Goal: Task Accomplishment & Management: Use online tool/utility

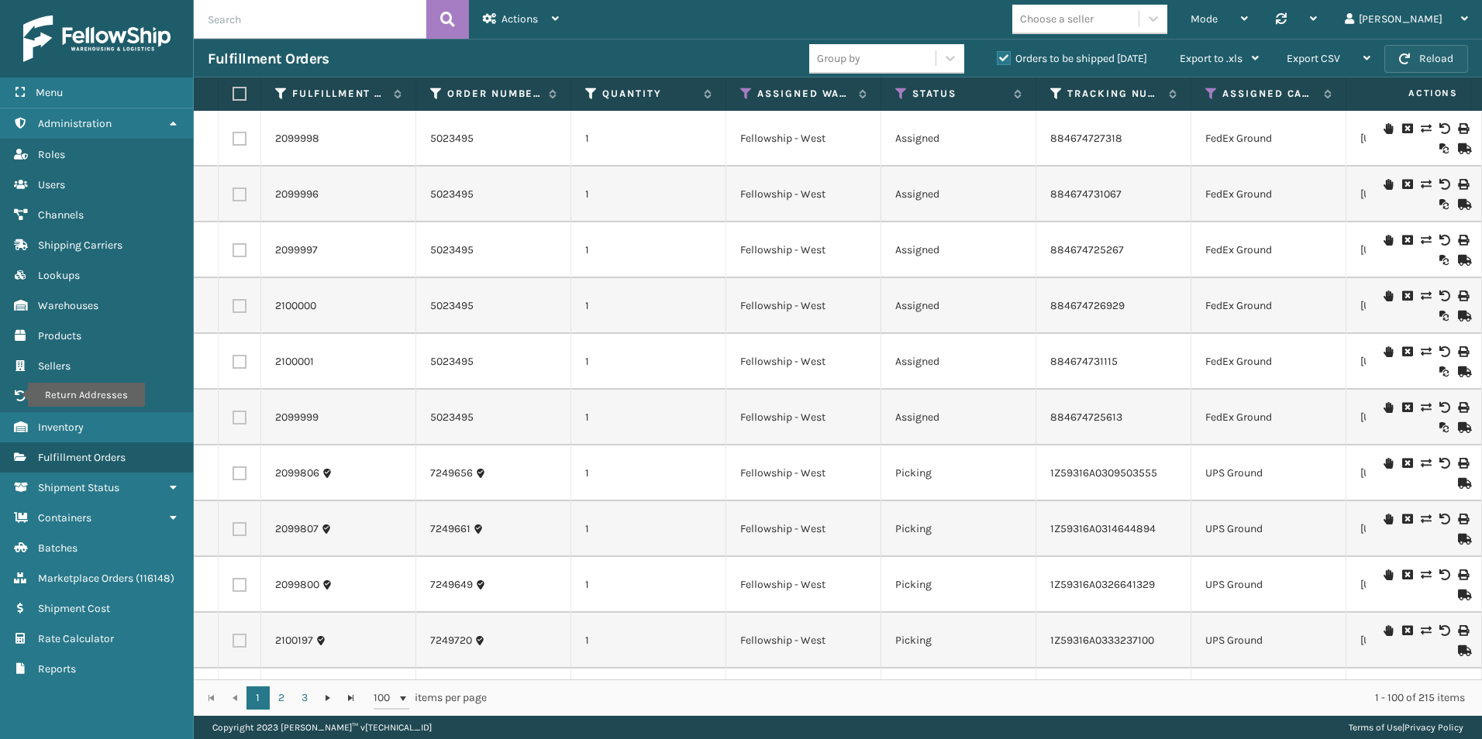
click at [1435, 69] on button "Reload" at bounding box center [1426, 59] width 84 height 28
click at [898, 88] on icon at bounding box center [901, 94] width 12 height 14
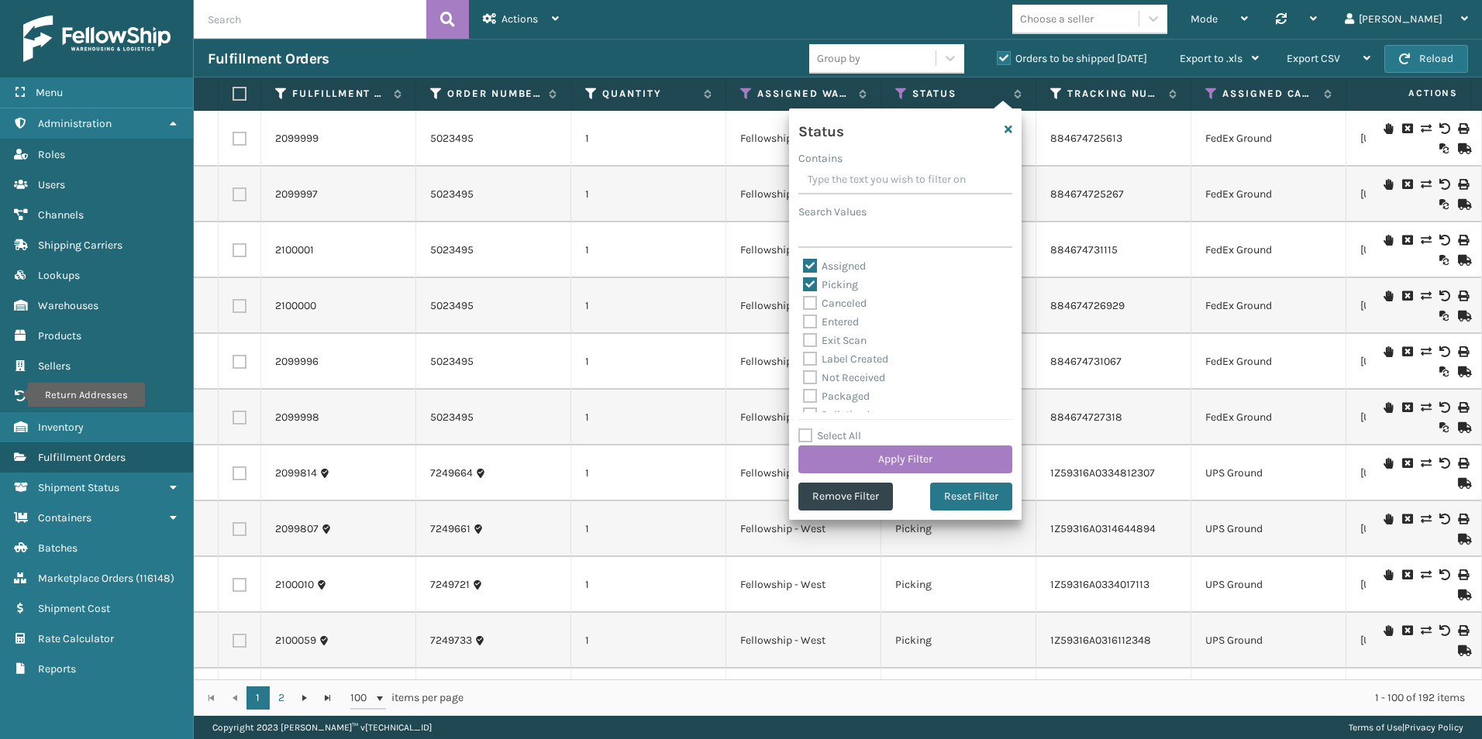
click at [814, 264] on label "Assigned" at bounding box center [834, 266] width 63 height 13
click at [804, 264] on input "Assigned" at bounding box center [803, 262] width 1 height 10
checkbox input "false"
click at [927, 454] on button "Apply Filter" at bounding box center [905, 460] width 214 height 28
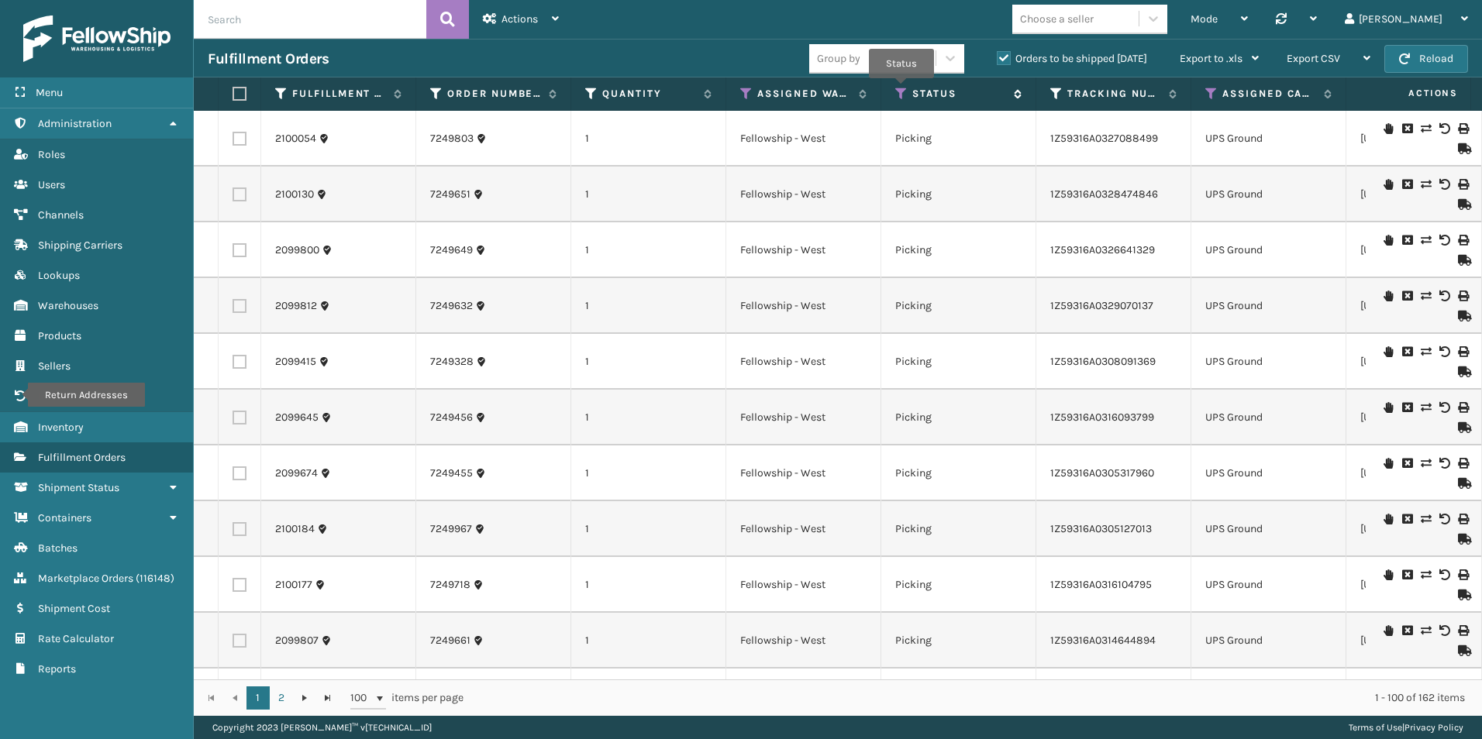
click at [901, 89] on icon at bounding box center [901, 94] width 12 height 14
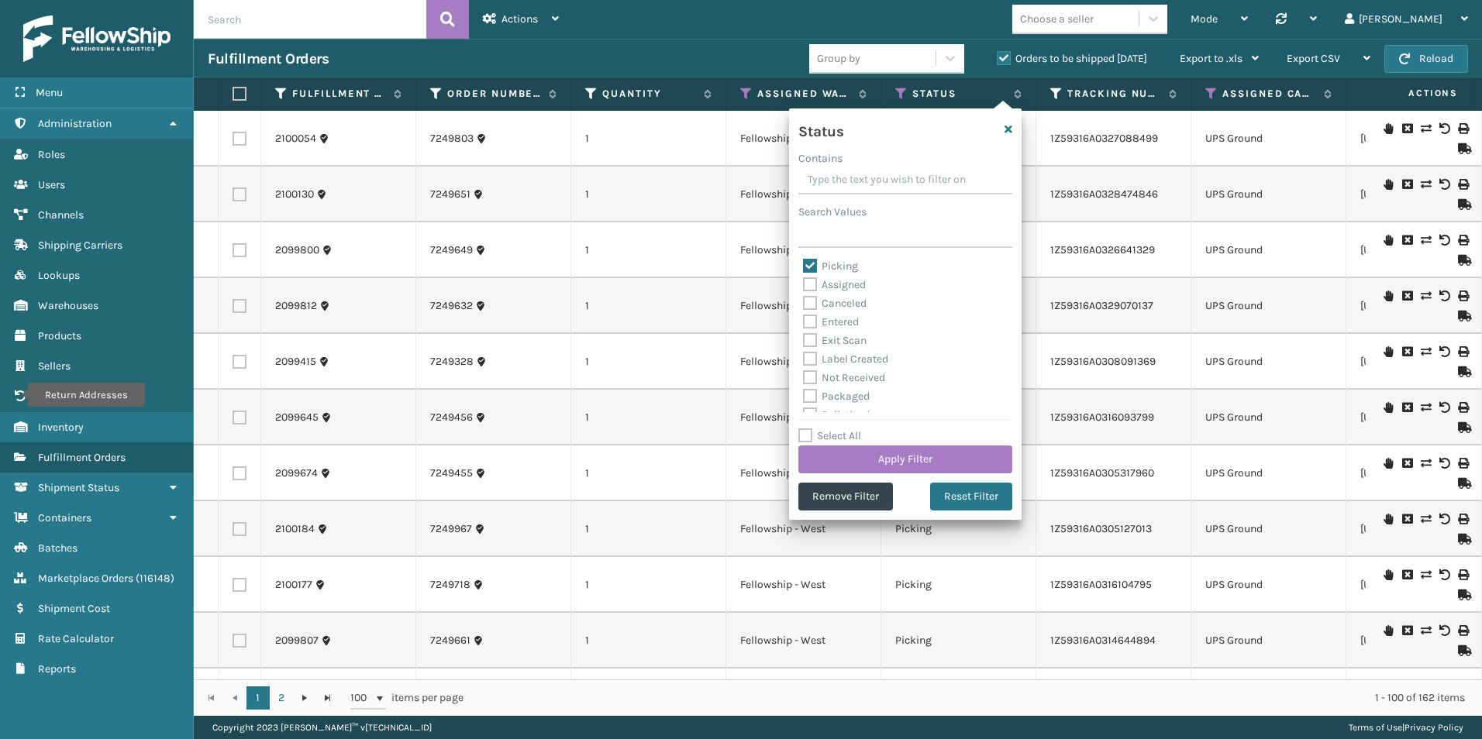
click at [811, 280] on label "Assigned" at bounding box center [834, 284] width 63 height 13
click at [804, 280] on input "Assigned" at bounding box center [803, 281] width 1 height 10
checkbox input "true"
click at [890, 457] on button "Apply Filter" at bounding box center [905, 460] width 214 height 28
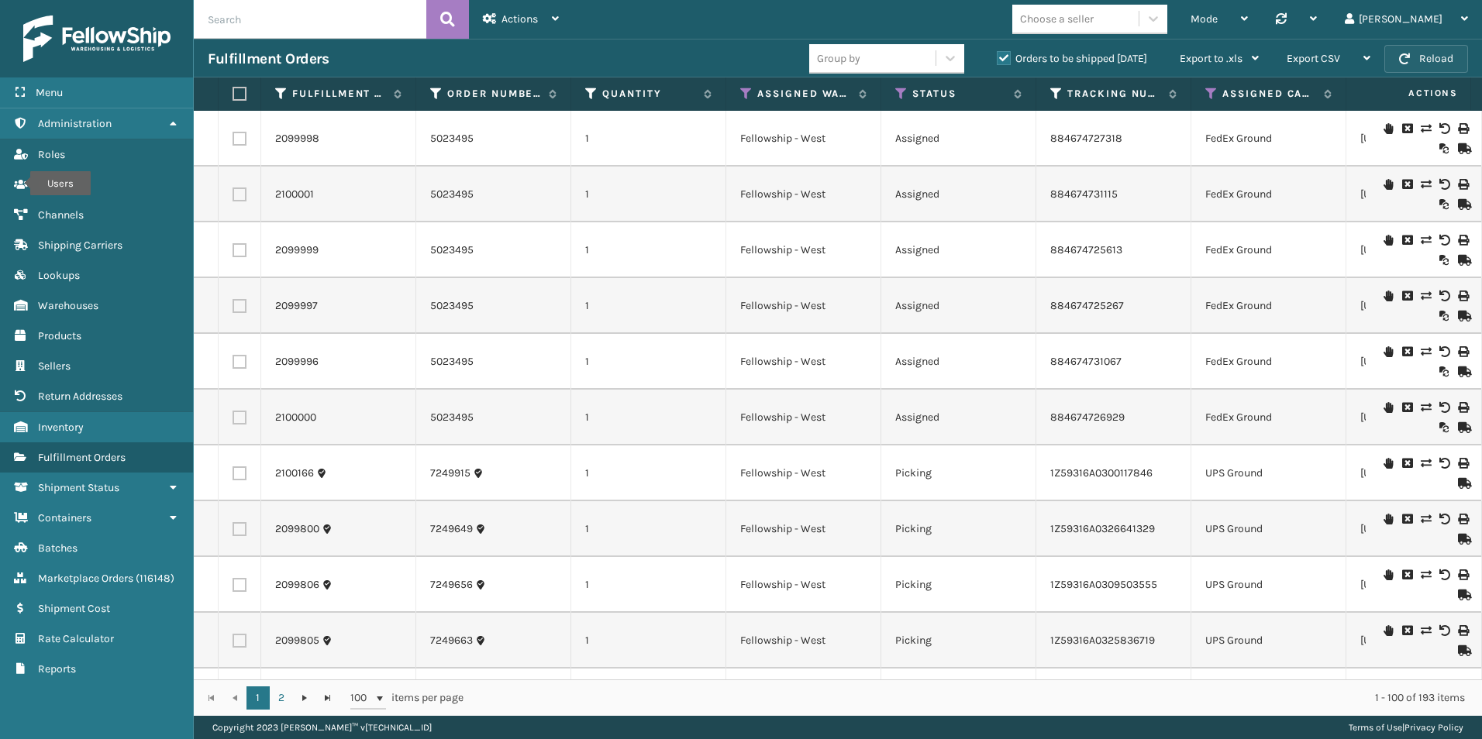
click at [1421, 57] on button "Reload" at bounding box center [1426, 59] width 84 height 28
click at [1412, 57] on button "Reload" at bounding box center [1426, 59] width 84 height 28
click at [1407, 48] on button "Reload" at bounding box center [1426, 59] width 84 height 28
click at [904, 92] on icon at bounding box center [901, 94] width 12 height 14
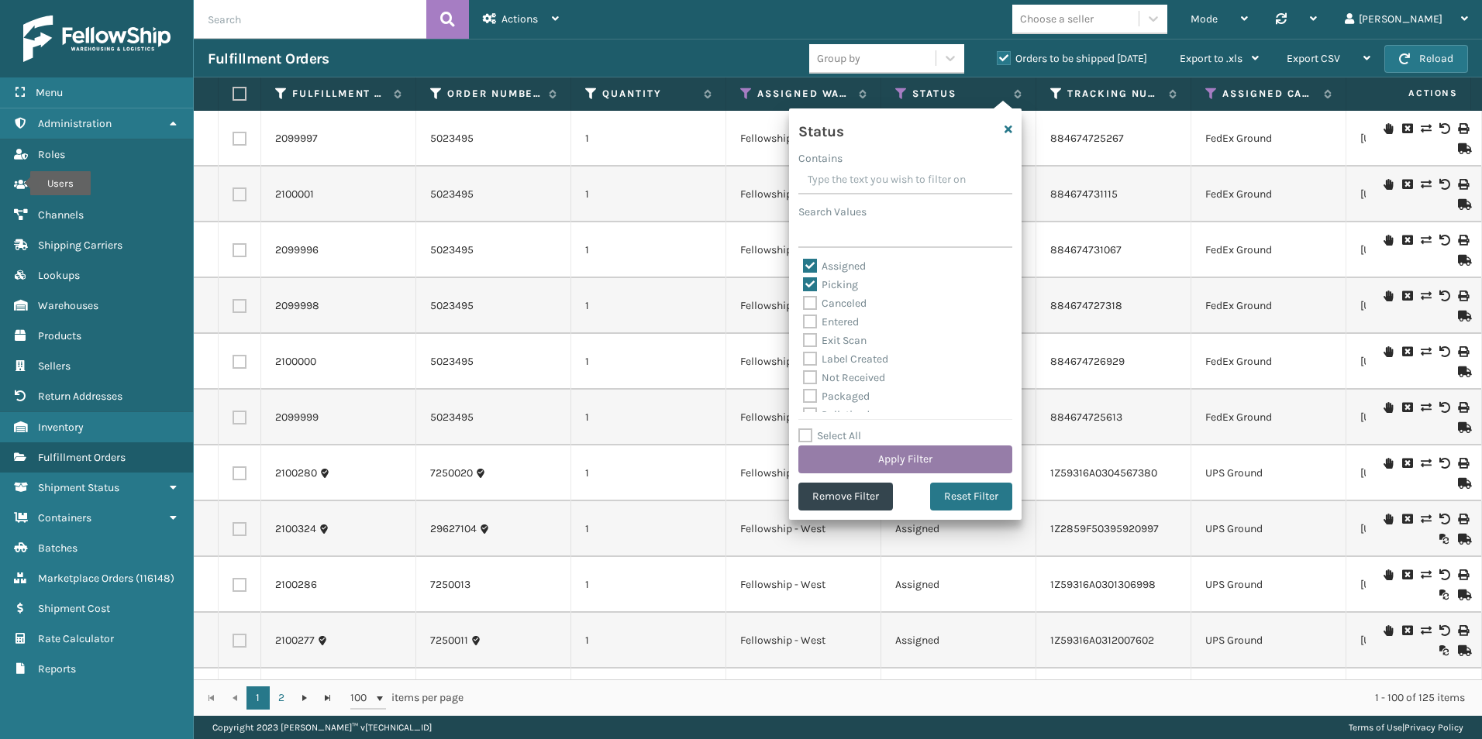
click at [896, 457] on button "Apply Filter" at bounding box center [905, 460] width 214 height 28
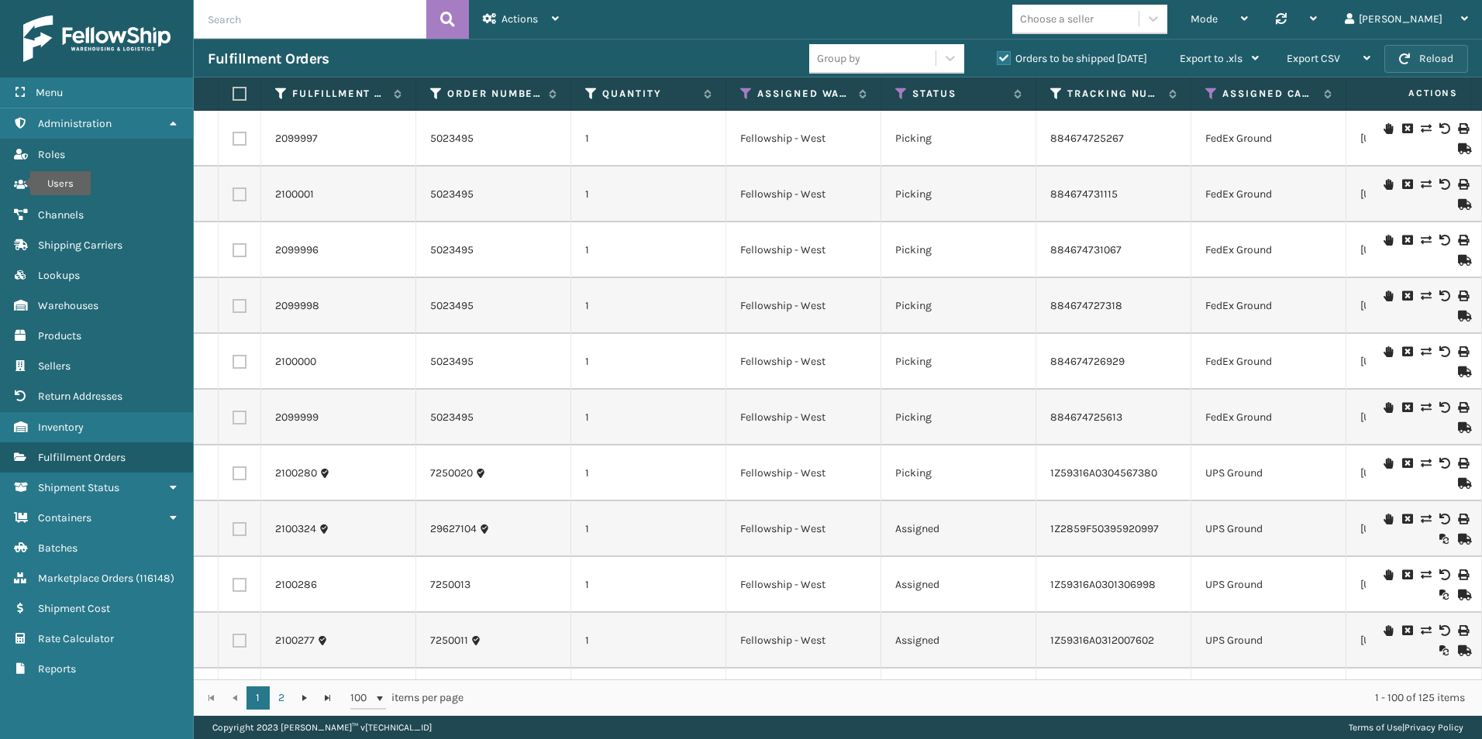
click at [1411, 70] on button "Reload" at bounding box center [1426, 59] width 84 height 28
click at [900, 93] on icon at bounding box center [901, 94] width 12 height 14
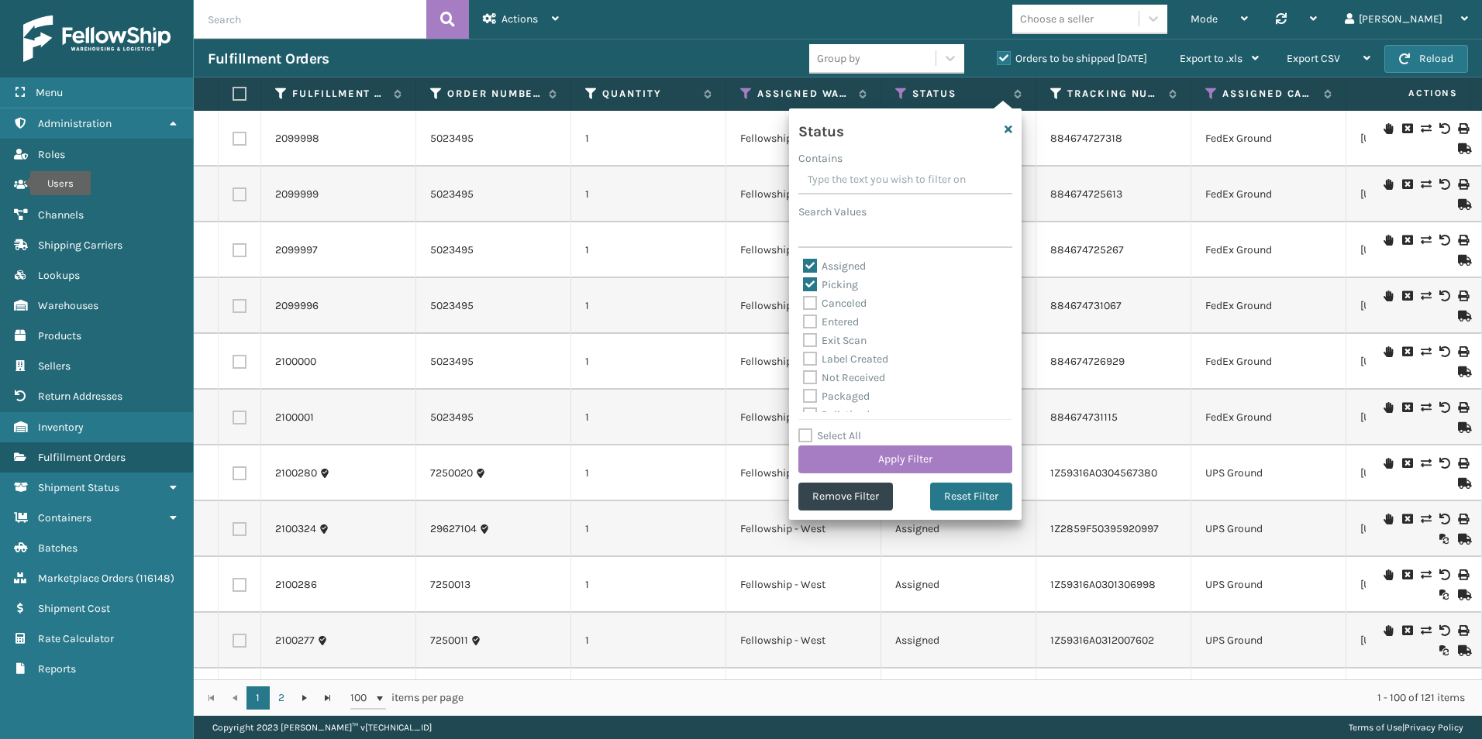
click at [805, 262] on label "Assigned" at bounding box center [834, 266] width 63 height 13
click at [804, 262] on input "Assigned" at bounding box center [803, 262] width 1 height 10
checkbox input "false"
click at [909, 457] on button "Apply Filter" at bounding box center [905, 460] width 214 height 28
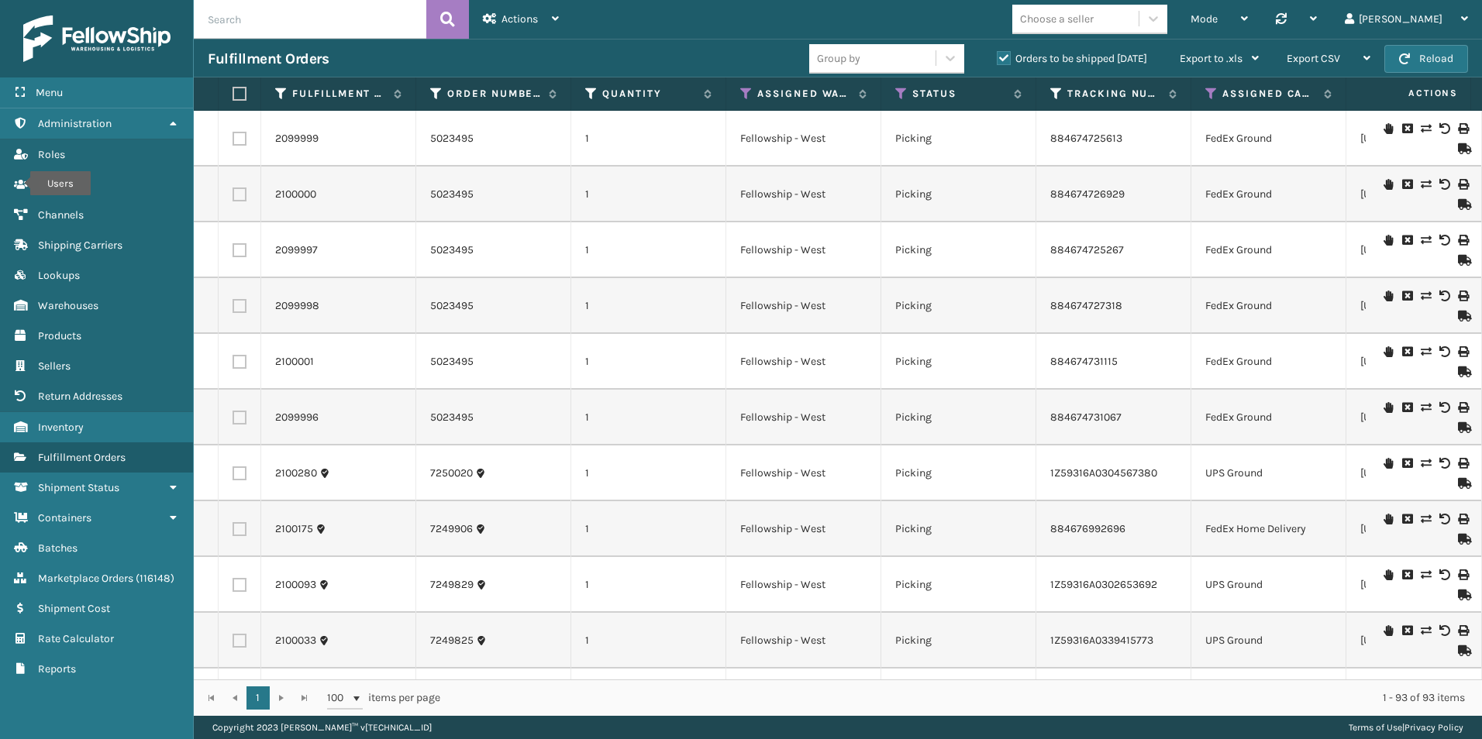
click at [794, 25] on div "Mode Regular Mode Picking Mode Labeling Mode Palletizing Mode Exit Scan Mode Ch…" at bounding box center [1027, 19] width 909 height 39
click at [1432, 50] on button "Reload" at bounding box center [1426, 59] width 84 height 28
click at [1433, 64] on button "Reload" at bounding box center [1426, 59] width 84 height 28
click at [910, 29] on div "Mode Regular Mode Picking Mode Labeling Mode Palletizing Mode Exit Scan Mode Ch…" at bounding box center [1027, 19] width 909 height 39
click at [1439, 62] on button "Reload" at bounding box center [1426, 59] width 84 height 28
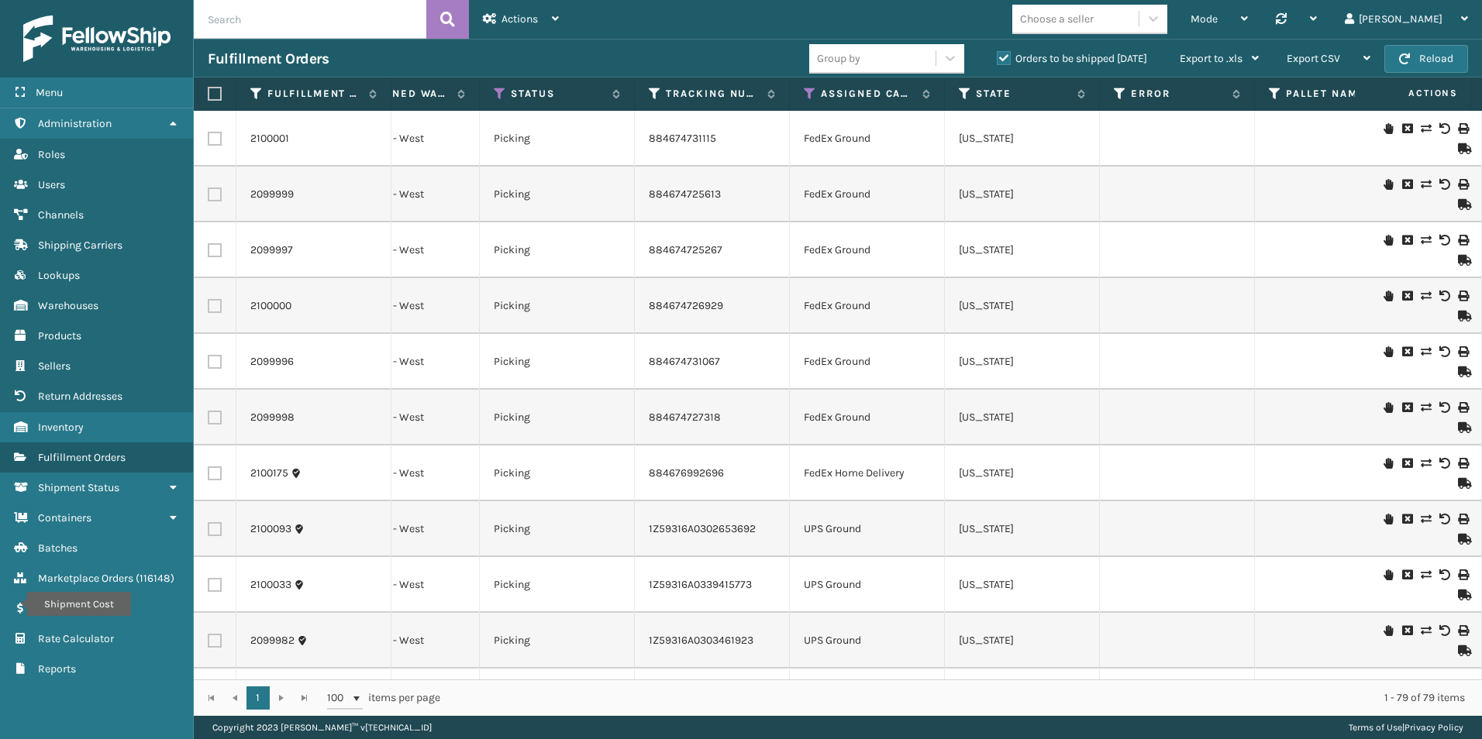
scroll to position [0, 42]
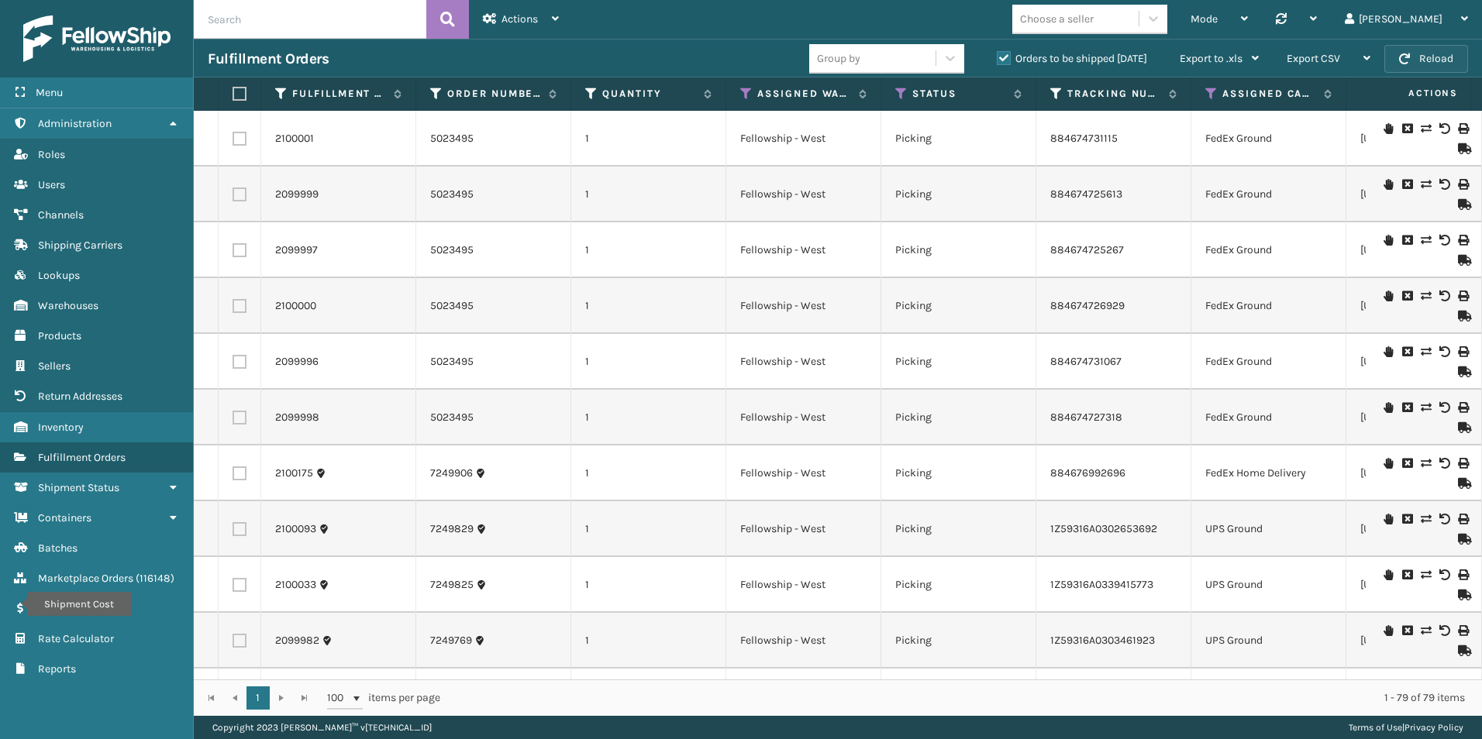
click at [1410, 60] on span "button" at bounding box center [1404, 58] width 11 height 11
click at [1438, 52] on button "Reload" at bounding box center [1426, 59] width 84 height 28
click at [1410, 60] on span "button" at bounding box center [1404, 58] width 11 height 11
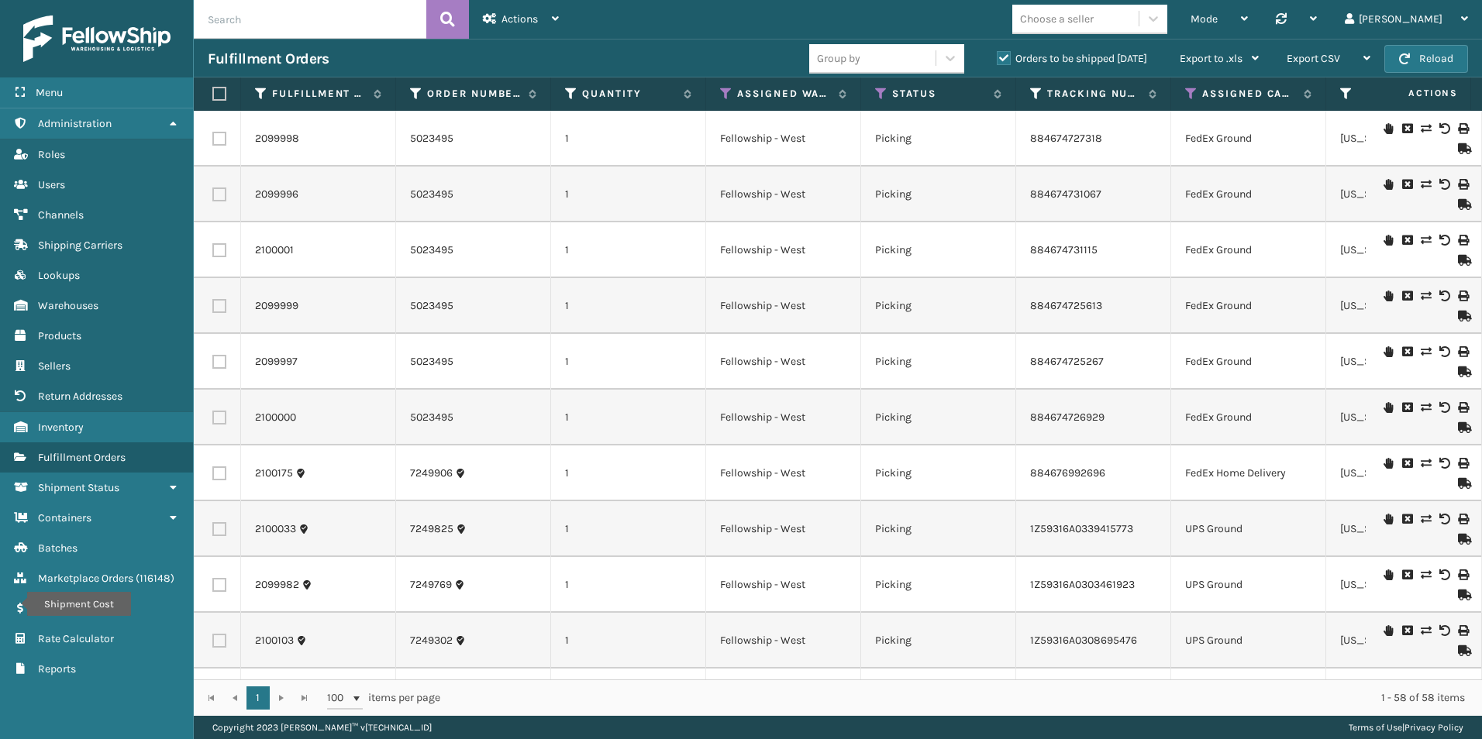
scroll to position [0, 0]
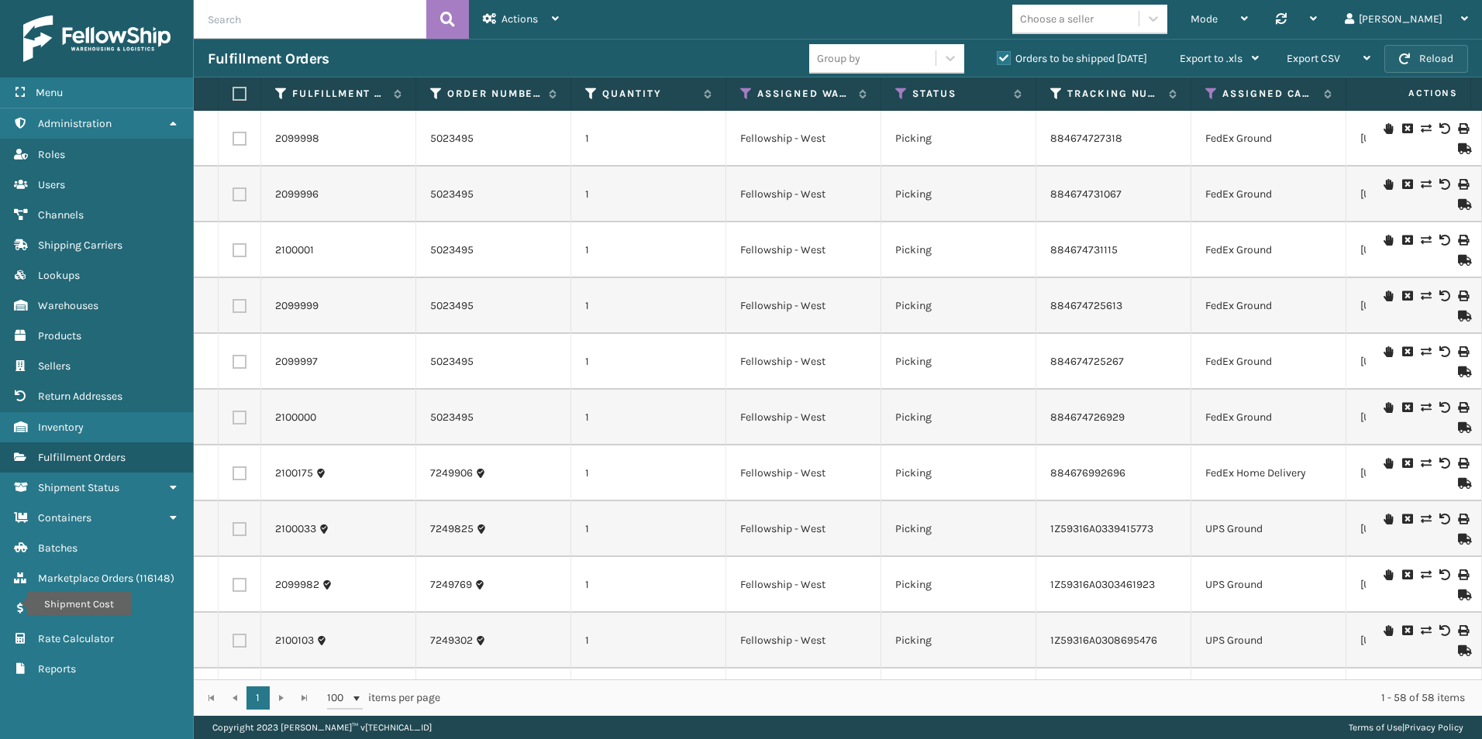
click at [1402, 64] on button "Reload" at bounding box center [1426, 59] width 84 height 28
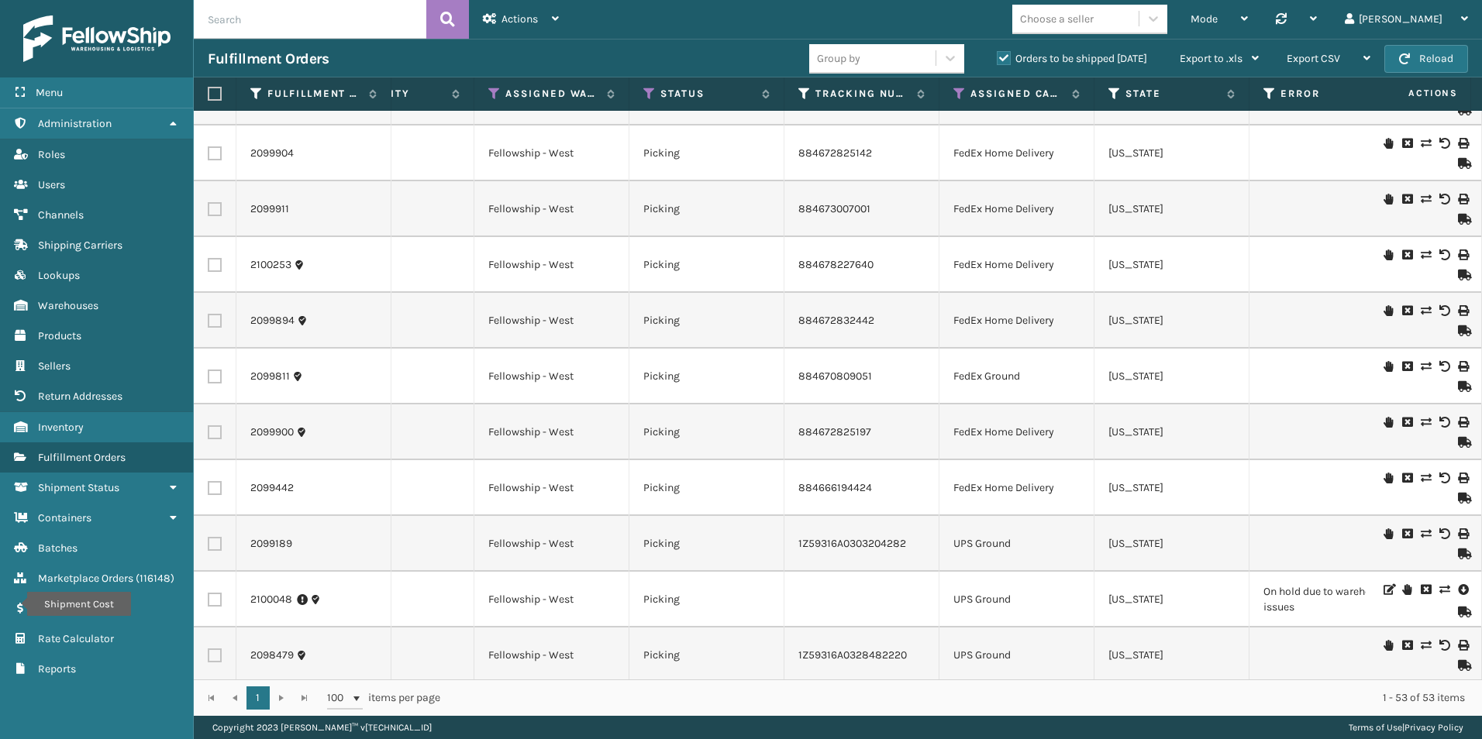
scroll to position [0, 252]
